Goal: Task Accomplishment & Management: Complete application form

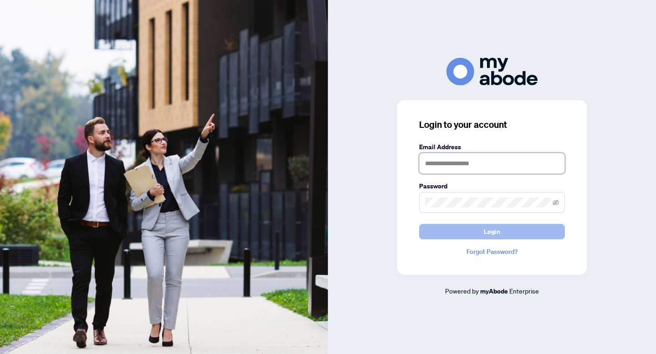
type input "**********"
click at [492, 232] on span "Login" at bounding box center [492, 232] width 16 height 15
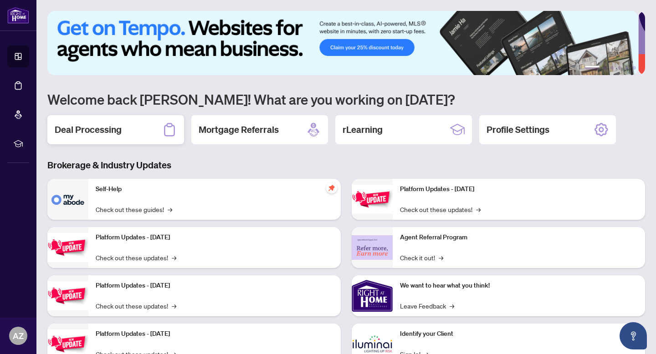
click at [151, 128] on div "Deal Processing" at bounding box center [115, 129] width 137 height 29
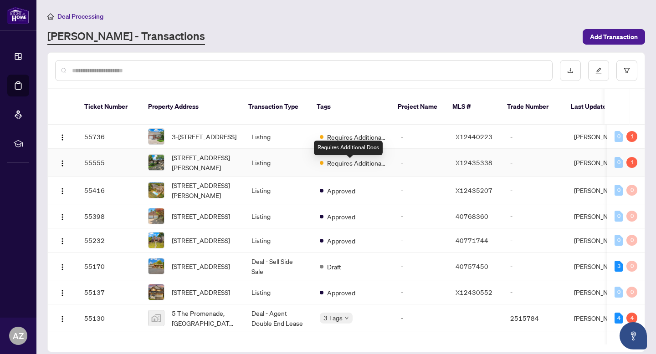
click at [328, 167] on span "Requires Additional Docs" at bounding box center [356, 163] width 59 height 10
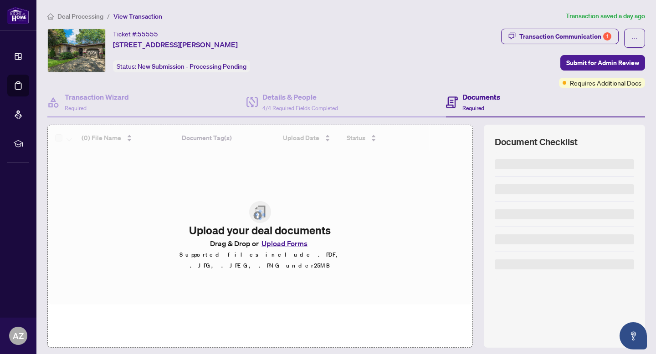
click at [79, 17] on span "Deal Processing" at bounding box center [80, 16] width 46 height 8
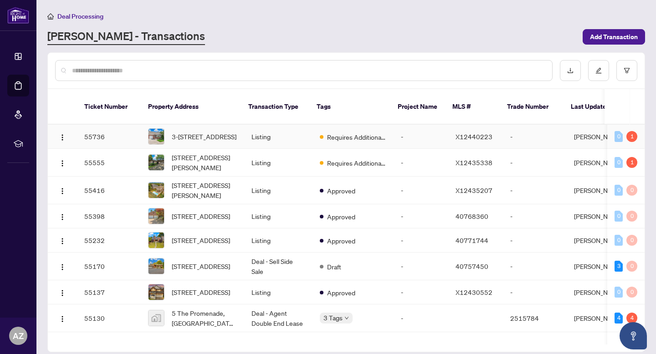
click at [351, 133] on div "Requires Additional Docs" at bounding box center [353, 136] width 67 height 11
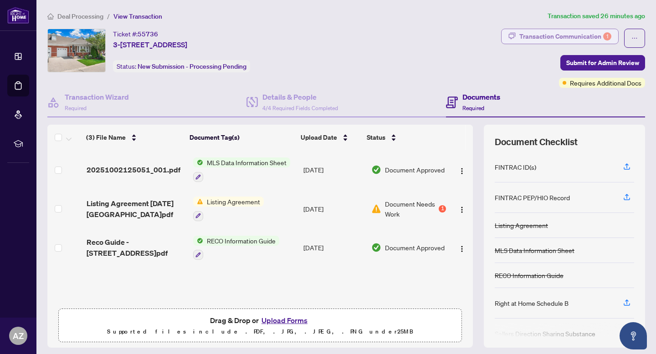
click at [558, 41] on div "Transaction Communication 1" at bounding box center [565, 36] width 92 height 15
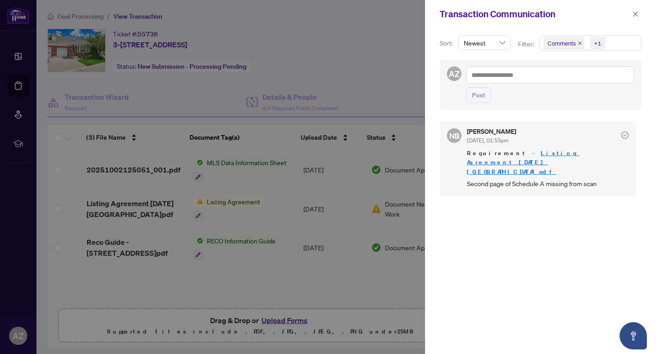
click at [629, 11] on div "Transaction Communication" at bounding box center [535, 14] width 190 height 14
click at [635, 12] on icon "close" at bounding box center [635, 14] width 6 height 6
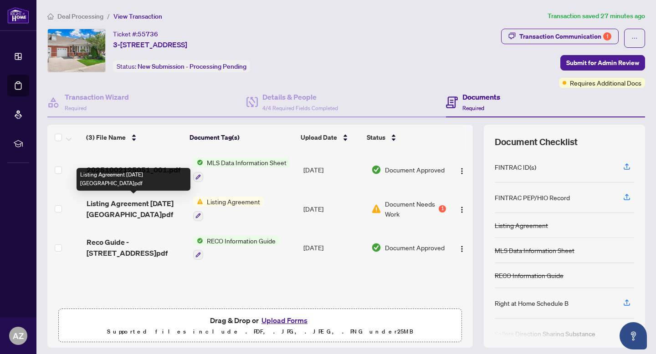
click at [141, 201] on span "Listing Agreement [DATE] [GEOGRAPHIC_DATA]pdf" at bounding box center [136, 209] width 99 height 22
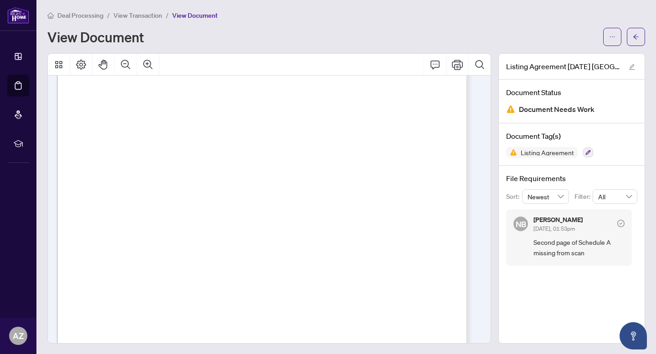
scroll to position [633, 0]
click at [633, 41] on span "button" at bounding box center [636, 37] width 6 height 15
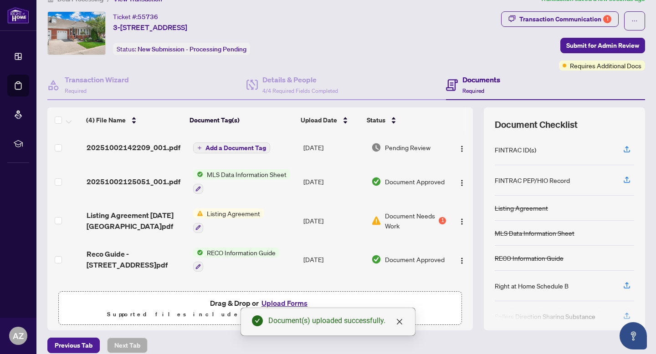
scroll to position [10, 0]
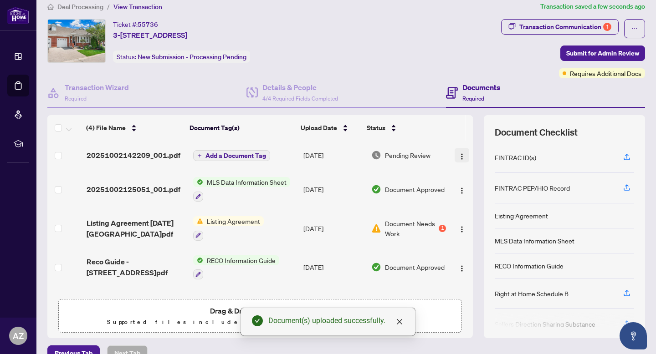
click at [458, 156] on img "button" at bounding box center [461, 156] width 7 height 7
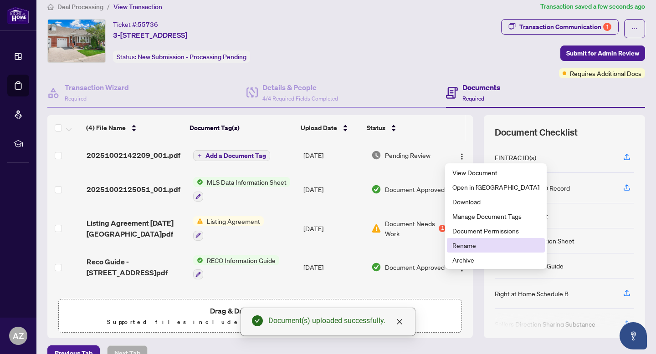
click at [488, 245] on span "Rename" at bounding box center [495, 246] width 87 height 10
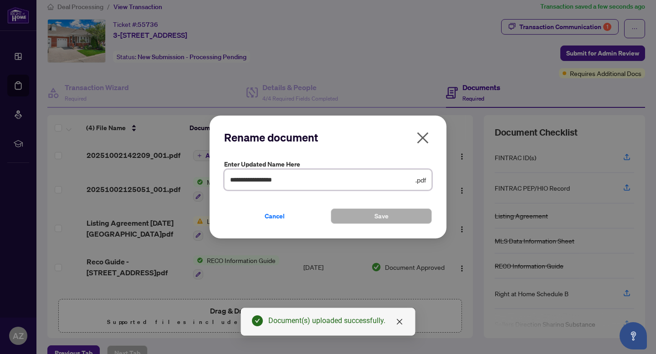
click at [340, 184] on input "**********" at bounding box center [322, 180] width 184 height 10
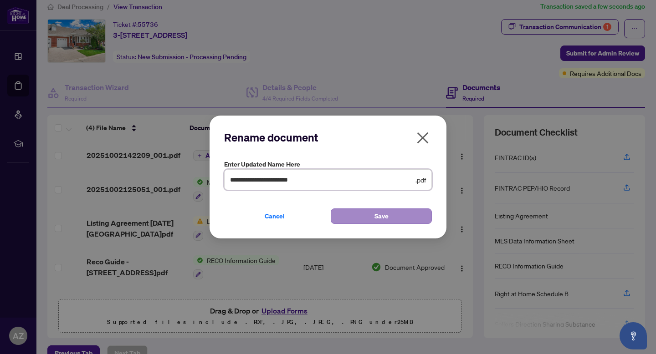
type input "**********"
click at [409, 218] on button "Save" at bounding box center [381, 216] width 101 height 15
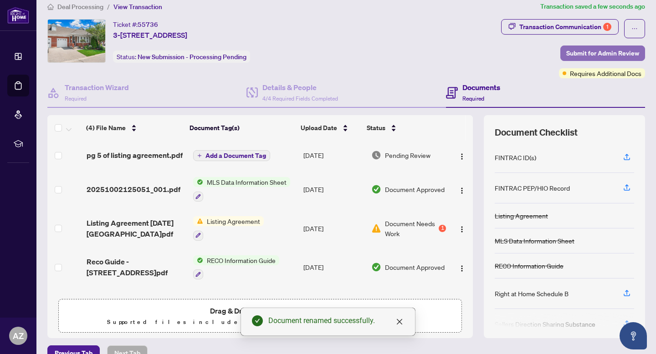
click at [595, 56] on span "Submit for Admin Review" at bounding box center [602, 53] width 73 height 15
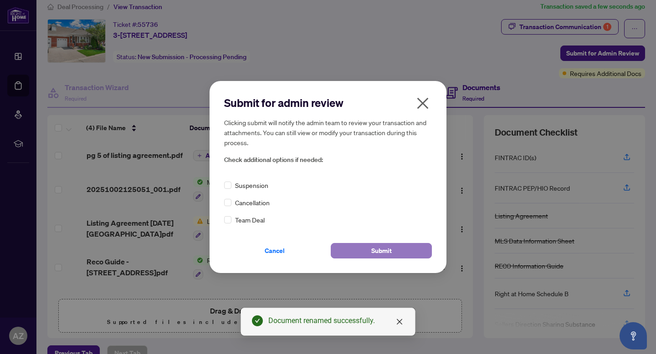
click at [376, 248] on span "Submit" at bounding box center [381, 251] width 20 height 15
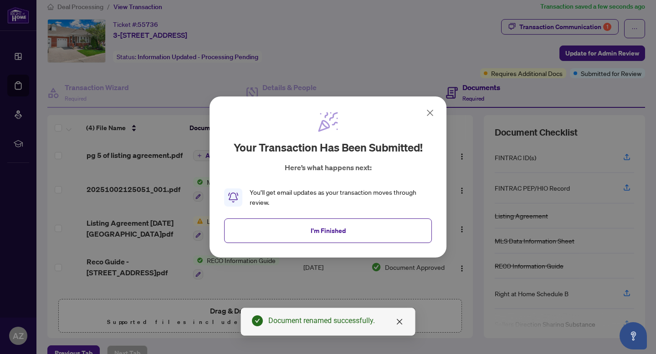
click at [424, 113] on div "Your transaction has been submitted! Here’s what happens next: You’ll get email…" at bounding box center [328, 159] width 208 height 97
click at [430, 113] on icon at bounding box center [429, 112] width 5 height 5
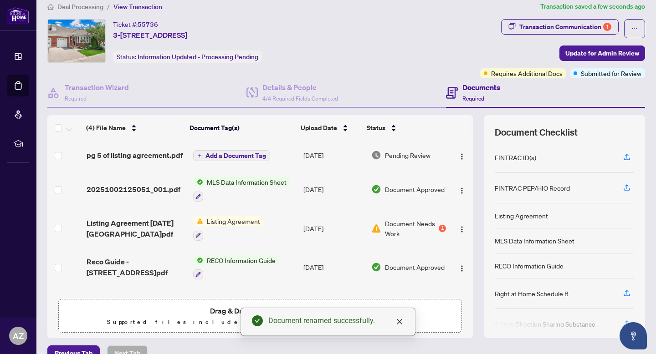
click at [94, 8] on span "Deal Processing" at bounding box center [80, 7] width 46 height 8
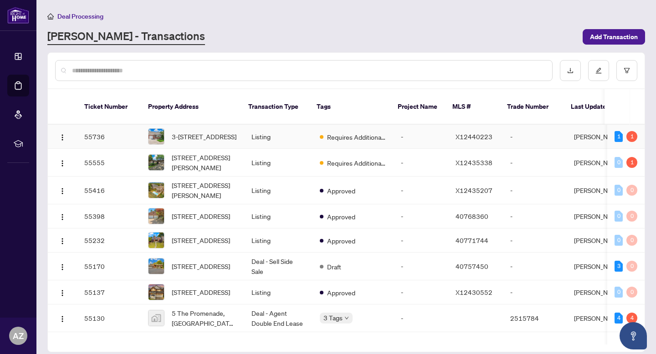
click at [348, 145] on td "Requires Additional Docs" at bounding box center [353, 137] width 81 height 24
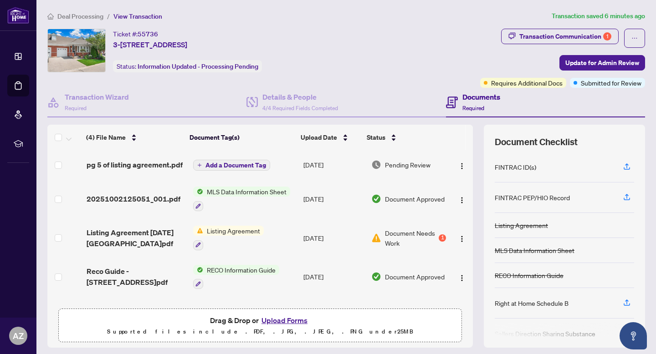
click at [68, 17] on span "Deal Processing" at bounding box center [80, 16] width 46 height 8
